Goal: Task Accomplishment & Management: Manage account settings

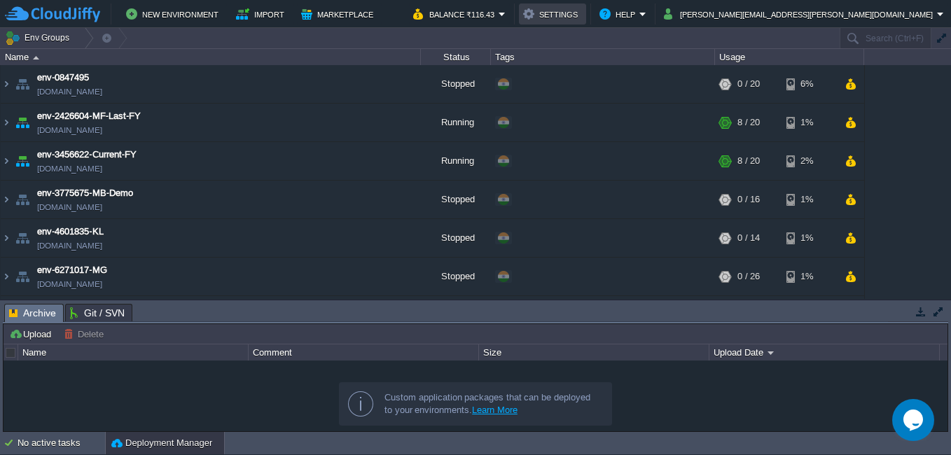
click at [582, 15] on button "Settings" at bounding box center [552, 14] width 59 height 17
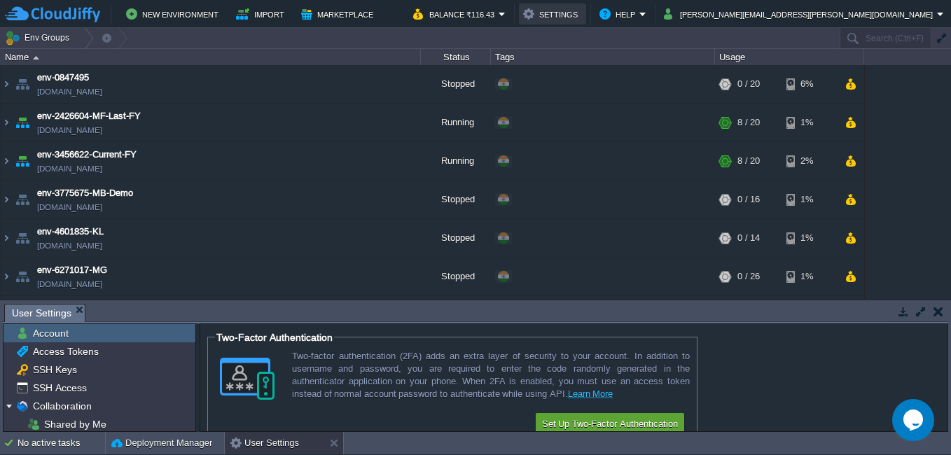
click at [582, 10] on button "Settings" at bounding box center [552, 14] width 59 height 17
click at [582, 17] on button "Settings" at bounding box center [552, 14] width 59 height 17
click at [505, 14] on em "Balance ₹116.43" at bounding box center [459, 14] width 92 height 17
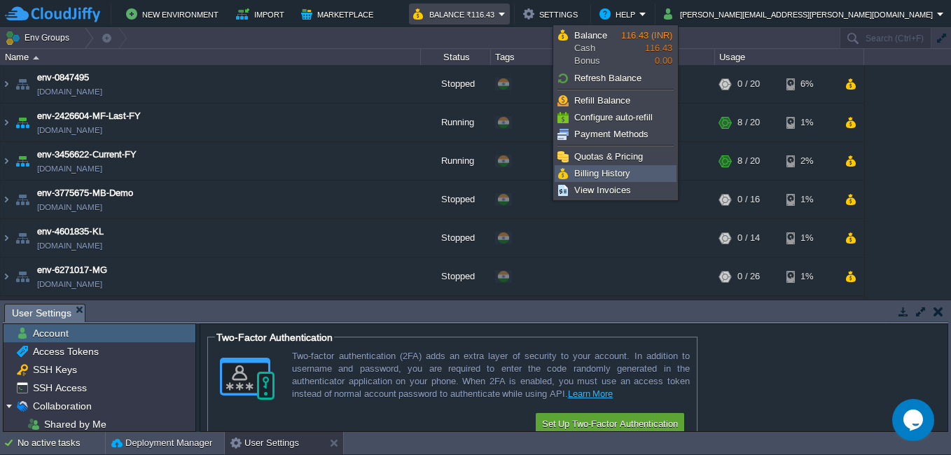
click at [618, 176] on span "Billing History" at bounding box center [602, 173] width 56 height 10
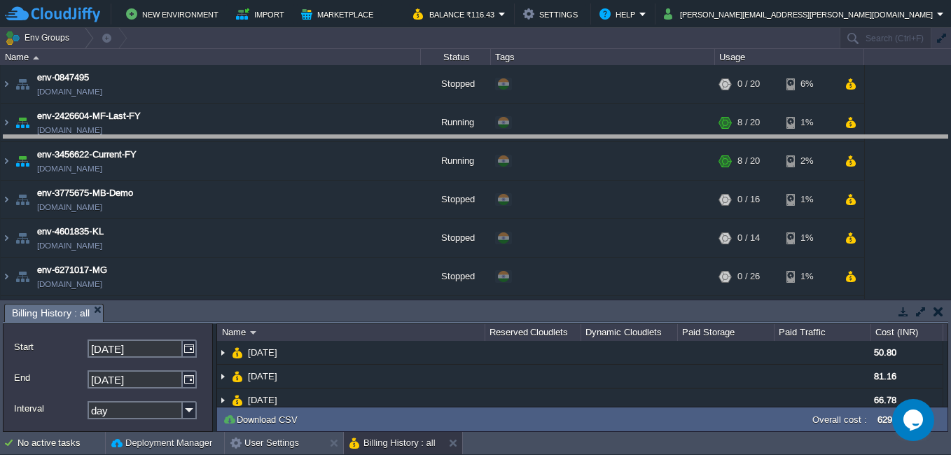
drag, startPoint x: 459, startPoint y: 316, endPoint x: 489, endPoint y: 147, distance: 171.2
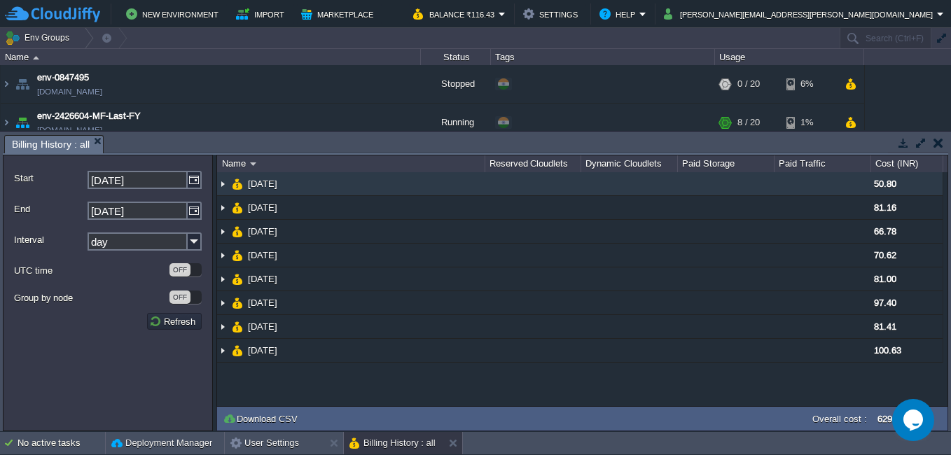
click at [220, 188] on img at bounding box center [222, 183] width 11 height 23
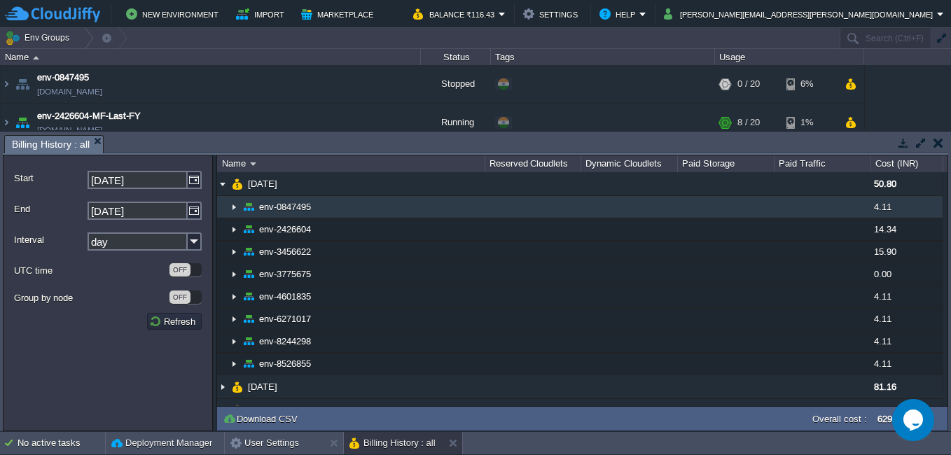
click at [236, 207] on img at bounding box center [233, 207] width 11 height 22
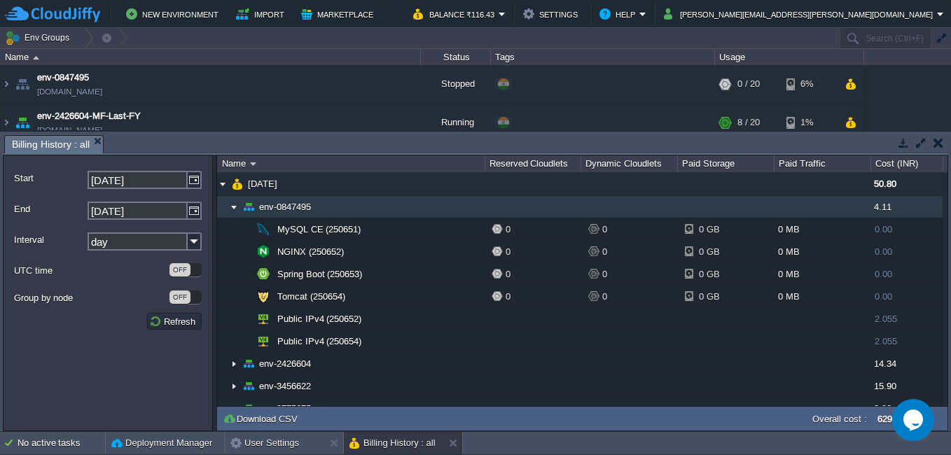
click at [232, 205] on img at bounding box center [233, 207] width 11 height 22
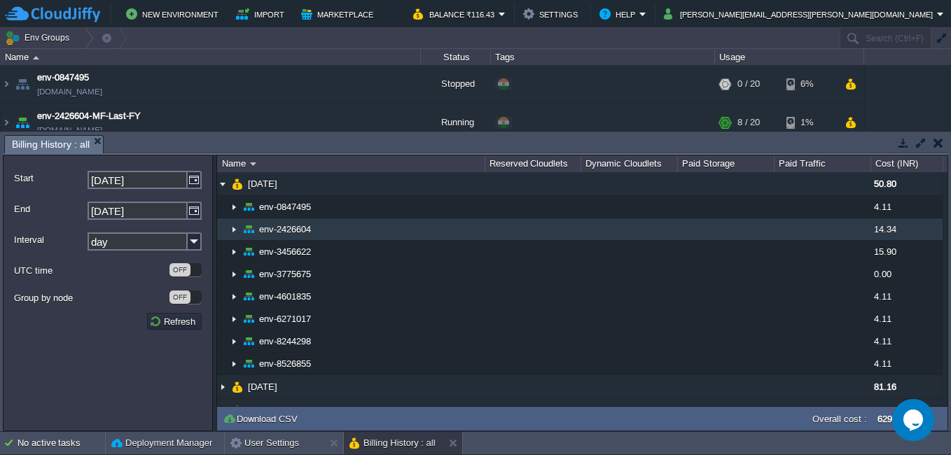
click at [230, 234] on img at bounding box center [233, 229] width 11 height 22
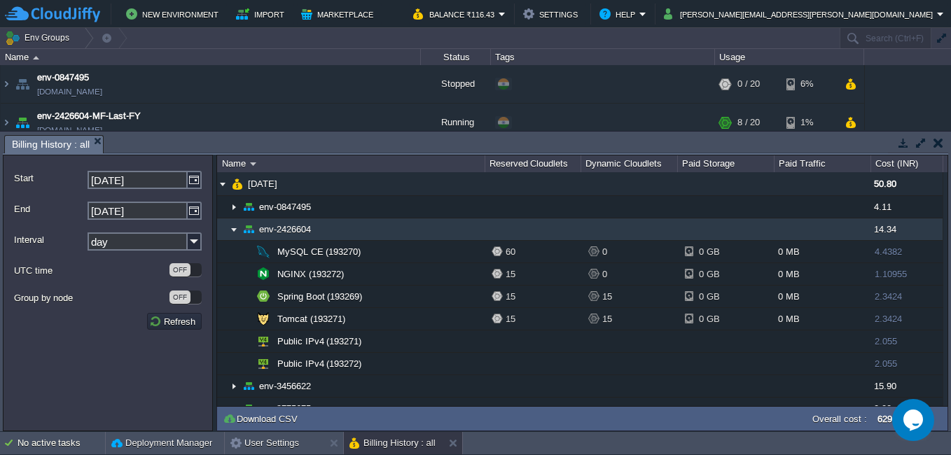
click at [234, 231] on img at bounding box center [233, 229] width 11 height 22
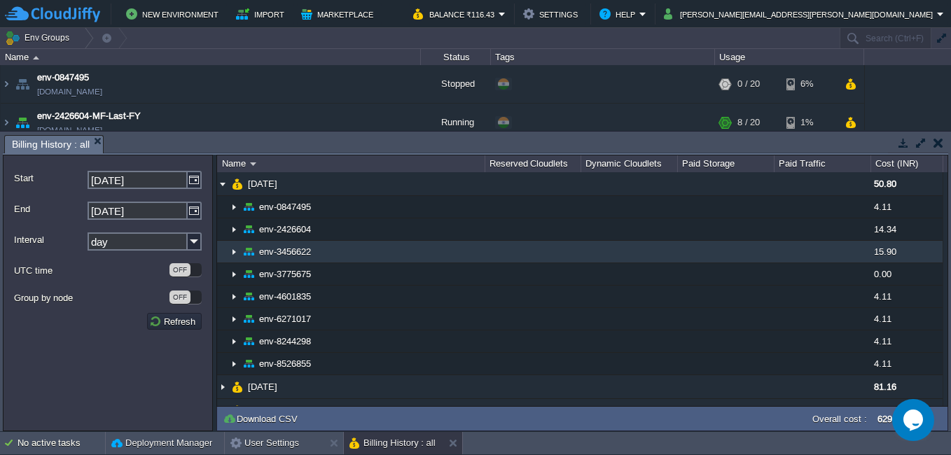
click at [230, 252] on img at bounding box center [233, 252] width 11 height 22
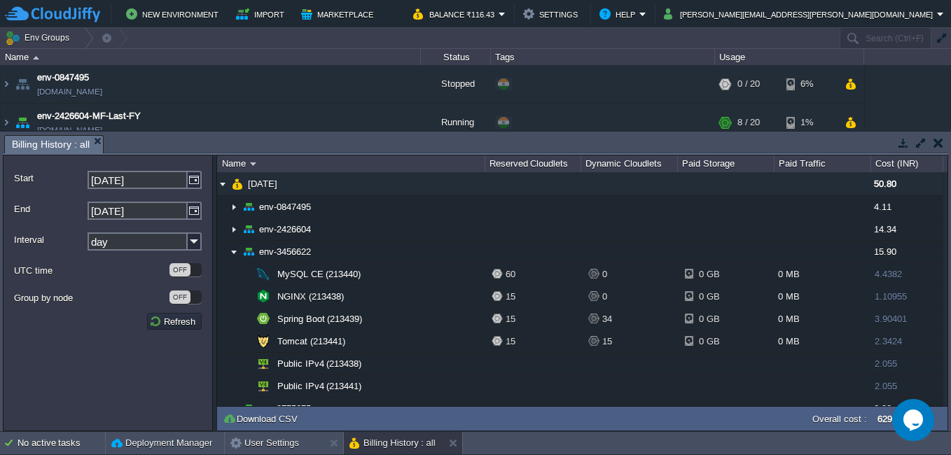
click at [902, 140] on button "button" at bounding box center [903, 142] width 13 height 13
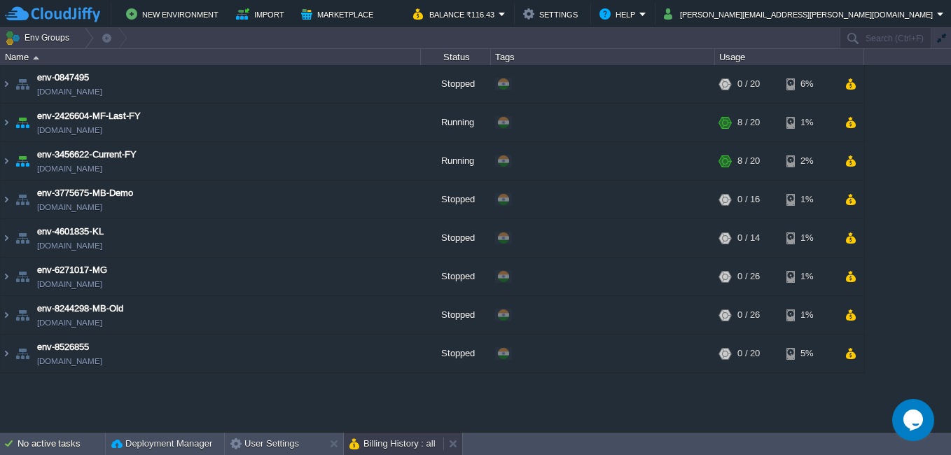
click at [381, 441] on button "Billing History : all" at bounding box center [392, 444] width 86 height 14
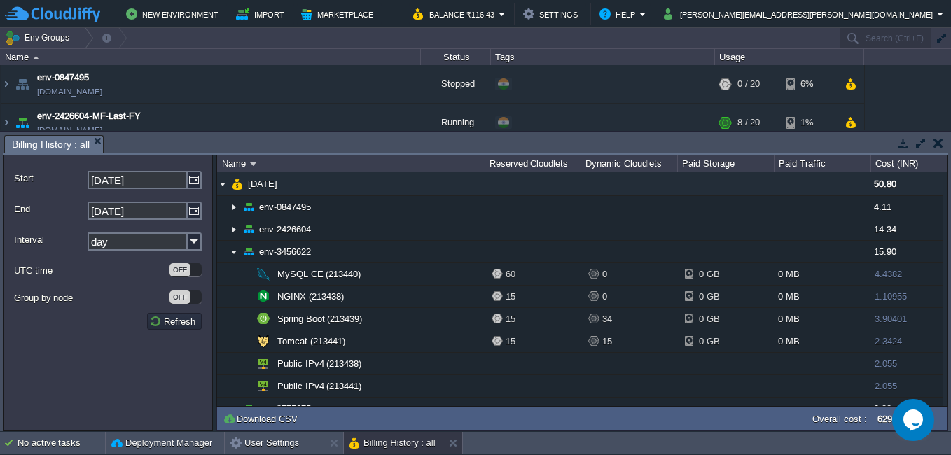
click at [132, 242] on input "day" at bounding box center [137, 241] width 100 height 18
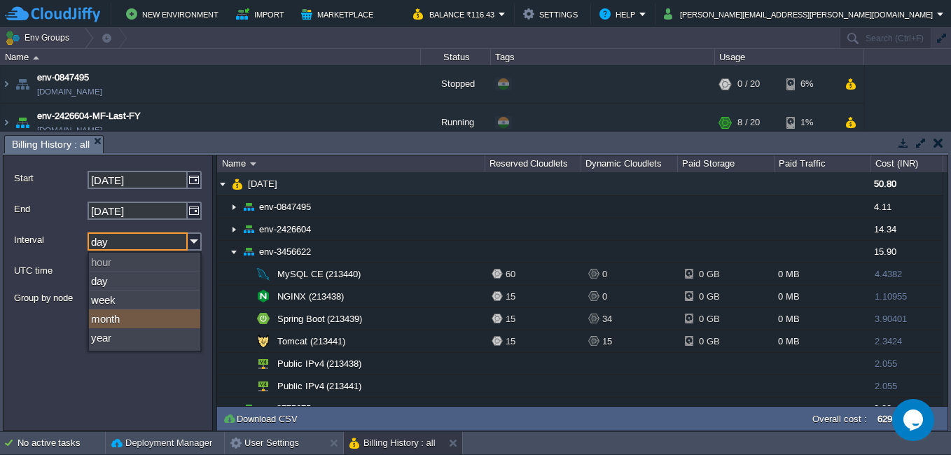
click at [119, 316] on div "month" at bounding box center [144, 318] width 111 height 19
type input "month"
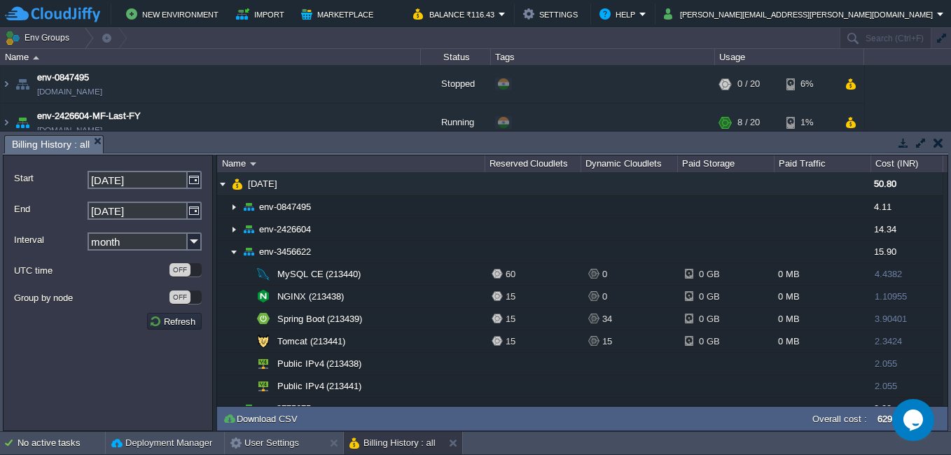
drag, startPoint x: 119, startPoint y: 316, endPoint x: 85, endPoint y: 349, distance: 47.0
click at [85, 349] on form "Start 24-09-2025 End 01-10-2025 Interval month UTC time OFF Group by node OFF R…" at bounding box center [108, 293] width 210 height 276
click at [268, 416] on button "Download CSV" at bounding box center [262, 418] width 79 height 13
